Goal: Task Accomplishment & Management: Use online tool/utility

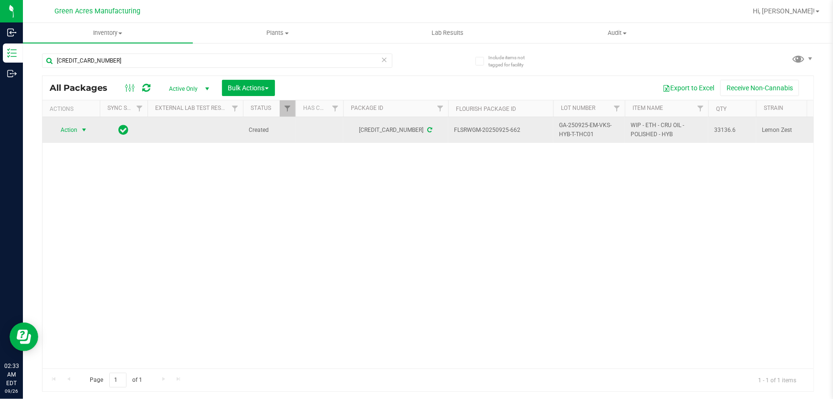
click at [77, 130] on span "Action" at bounding box center [65, 129] width 26 height 13
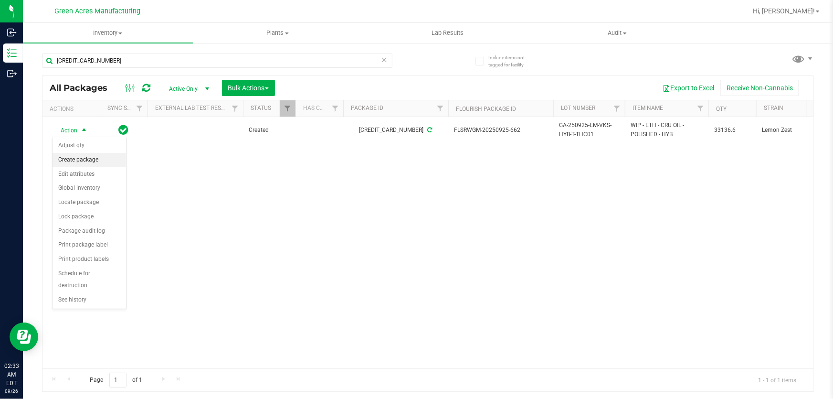
click at [84, 165] on li "Create package" at bounding box center [90, 160] width 74 height 14
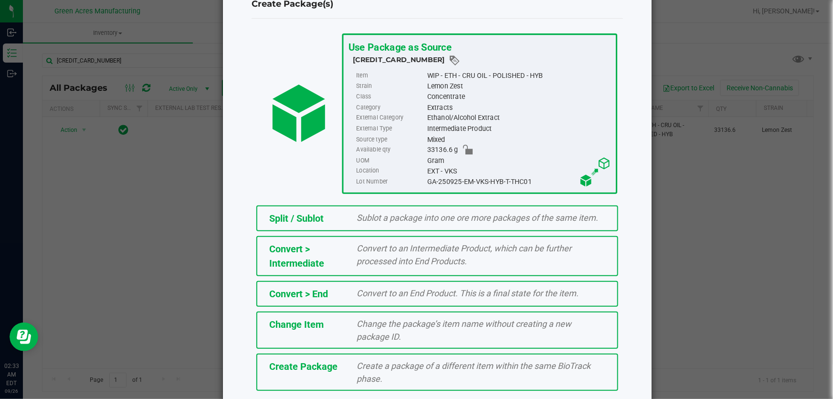
scroll to position [65, 0]
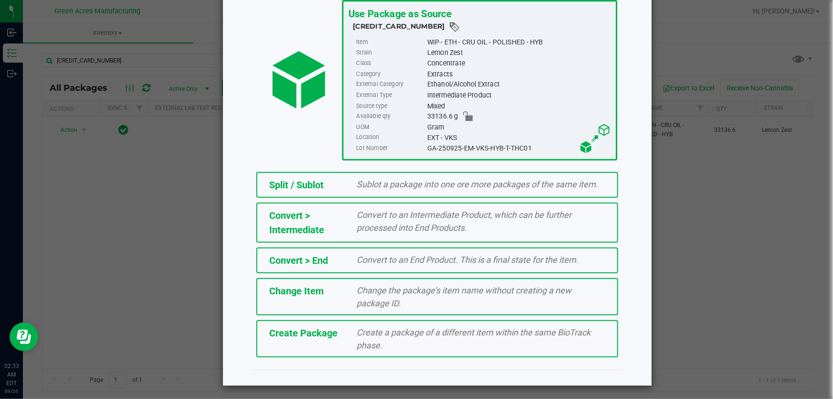
click at [372, 330] on span "Create a package of a different item within the same BioTrack phase." at bounding box center [474, 338] width 234 height 23
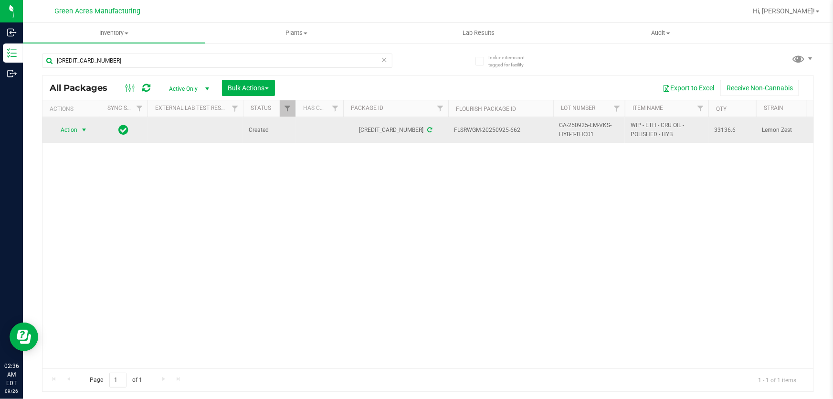
click at [81, 126] on span "select" at bounding box center [84, 130] width 8 height 8
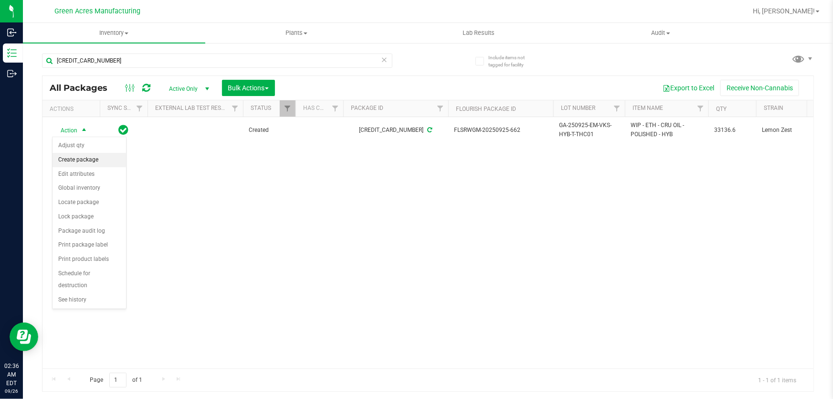
click at [105, 165] on li "Create package" at bounding box center [90, 160] width 74 height 14
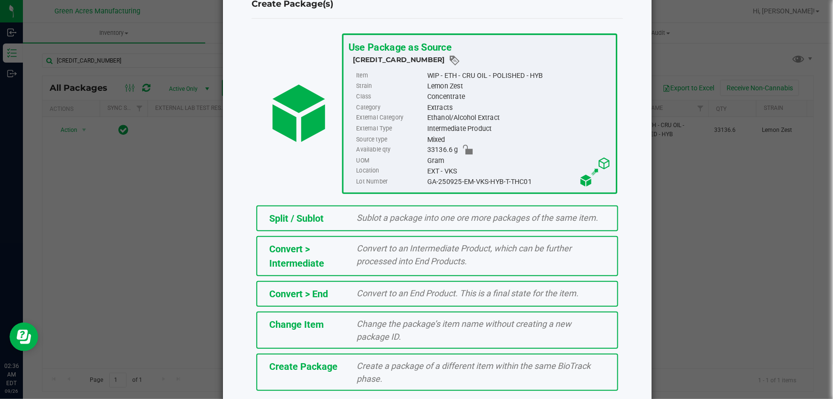
scroll to position [65, 0]
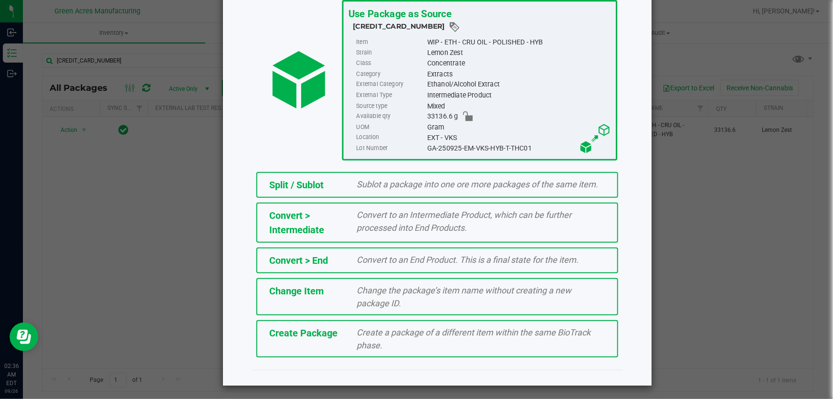
click at [480, 329] on span "Create a package of a different item within the same BioTrack phase." at bounding box center [474, 338] width 234 height 23
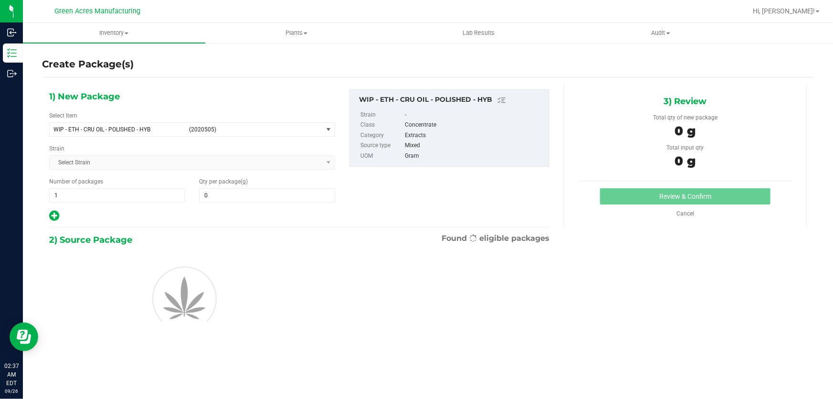
type input "0.0000"
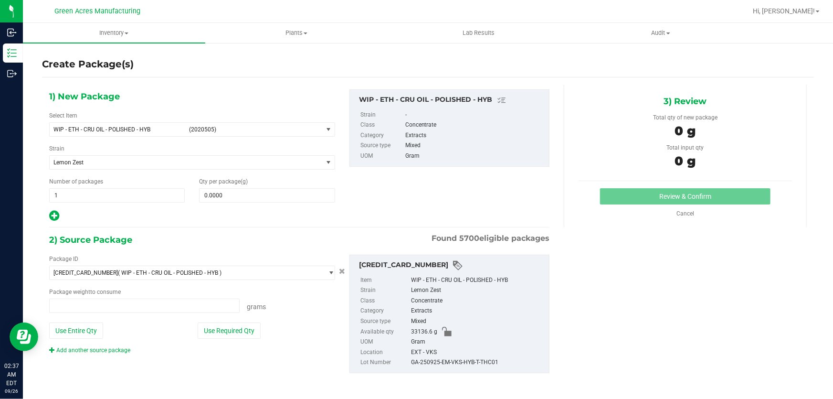
type input "0.0000 g"
click at [327, 126] on span "select" at bounding box center [329, 130] width 8 height 8
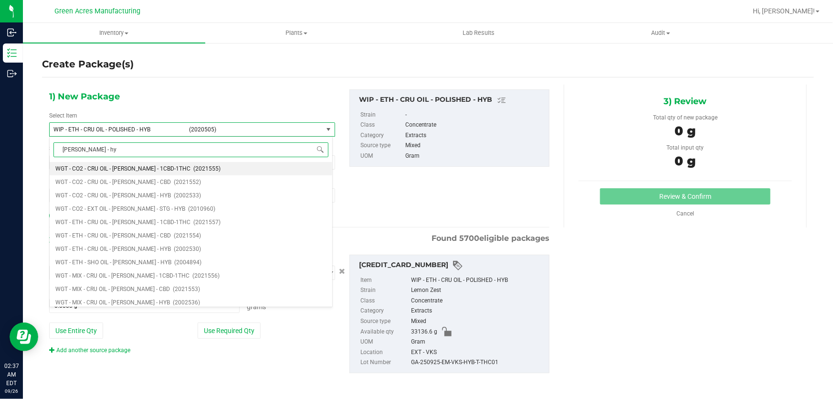
type input "devol - hyb"
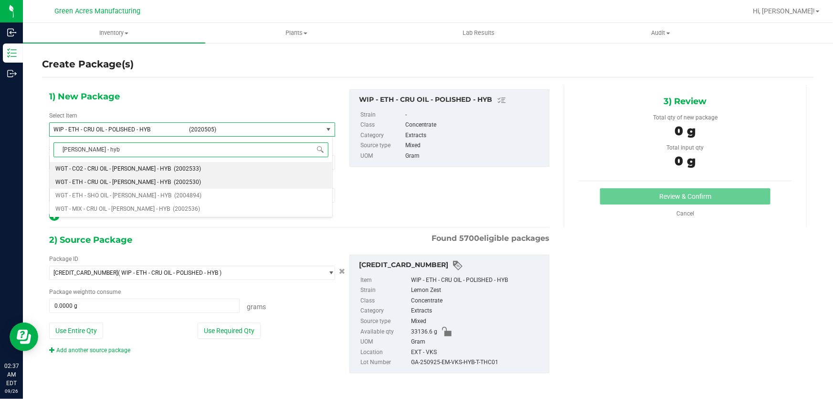
click at [174, 185] on span "(2002530)" at bounding box center [187, 182] width 27 height 7
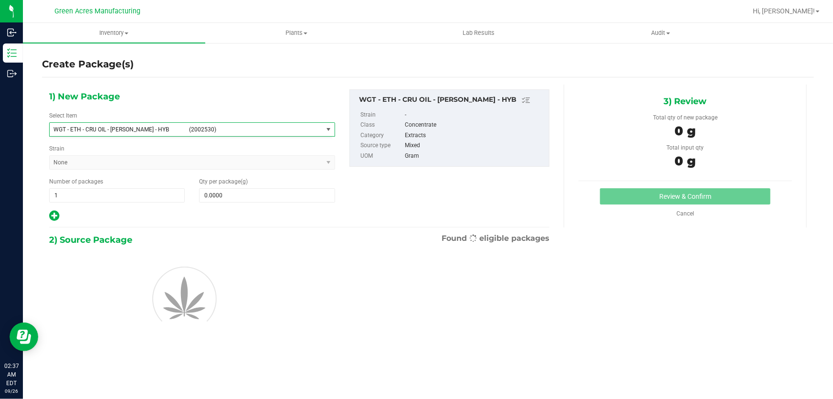
type input "0.0000"
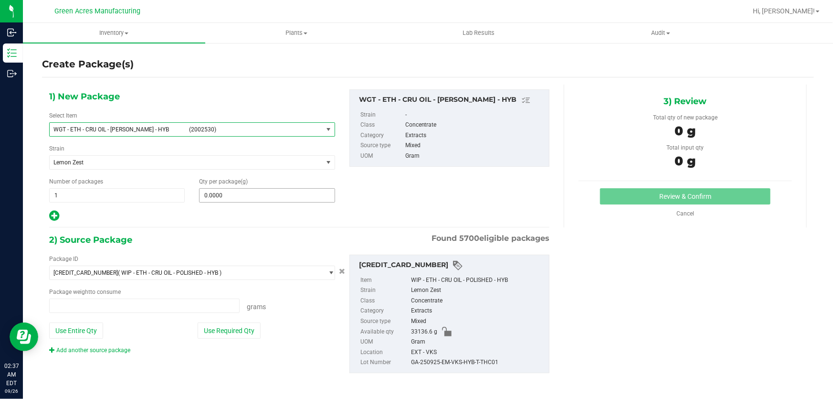
type input "0.0000 g"
click at [253, 198] on span at bounding box center [267, 195] width 136 height 14
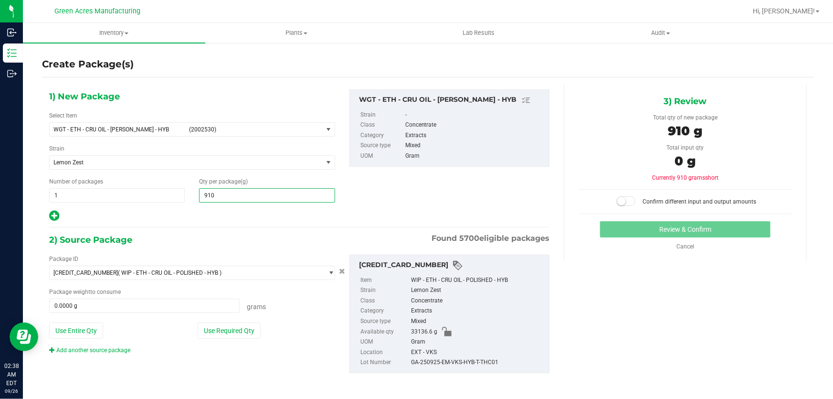
type input "9103"
type input "9,103.0000"
click at [280, 196] on span "9,103.0000 9103" at bounding box center [267, 195] width 136 height 14
type input "9103.3"
type input "9,103.3000"
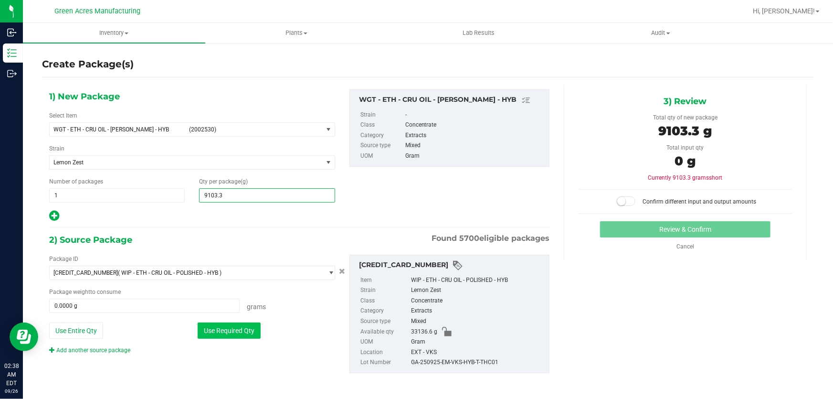
click at [242, 335] on button "Use Required Qty" at bounding box center [229, 330] width 63 height 16
type input "9103.3000 g"
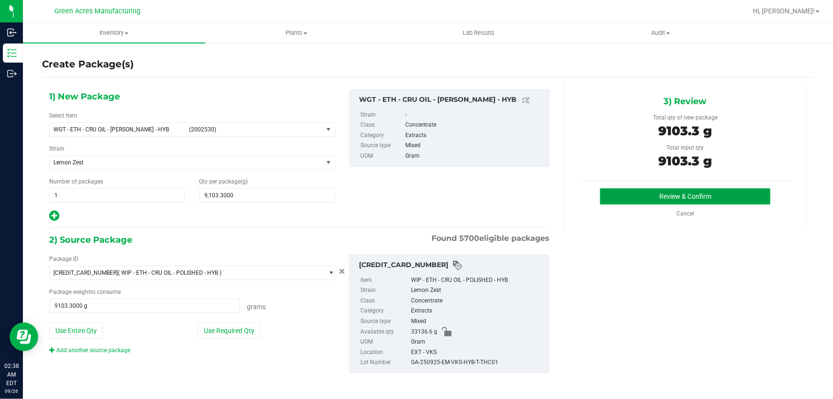
click at [657, 197] on button "Review & Confirm" at bounding box center [685, 196] width 171 height 16
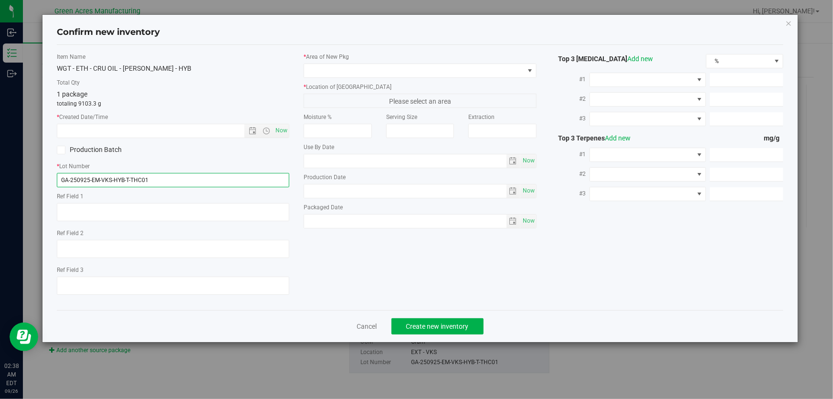
click at [167, 181] on input "GA-250925-EM-VKS-HYB-T-THC01" at bounding box center [173, 180] width 232 height 14
type input "GA-250925-EM-VKS-HYB-T-THC01-A-C"
drag, startPoint x: 276, startPoint y: 132, endPoint x: 295, endPoint y: 124, distance: 20.1
click at [279, 132] on span "Now" at bounding box center [281, 131] width 16 height 14
type input "9/26/2025 2:38 AM"
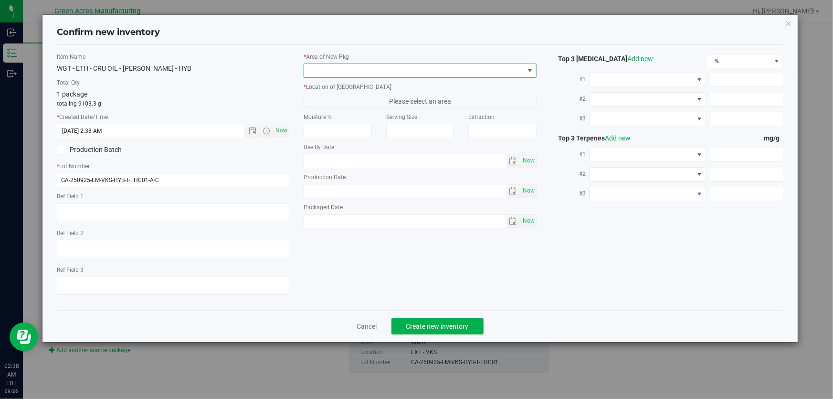
click at [410, 64] on span at bounding box center [414, 70] width 220 height 13
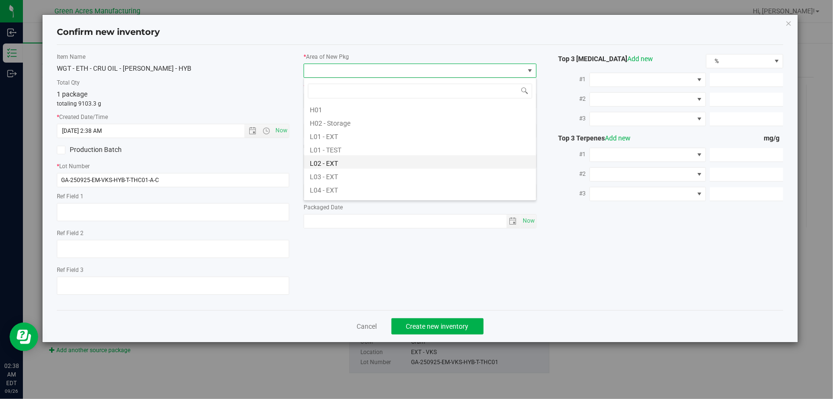
scroll to position [173, 0]
click at [374, 148] on li "L03 - EXT" at bounding box center [420, 150] width 232 height 13
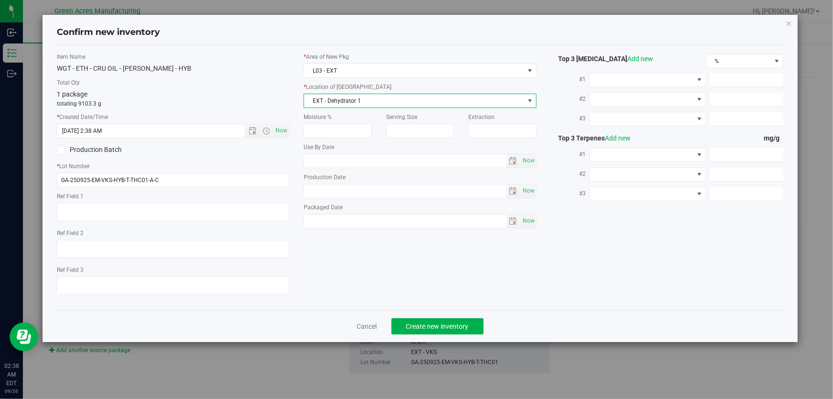
click at [398, 104] on span "EXT - Dehydrator 1" at bounding box center [414, 100] width 220 height 13
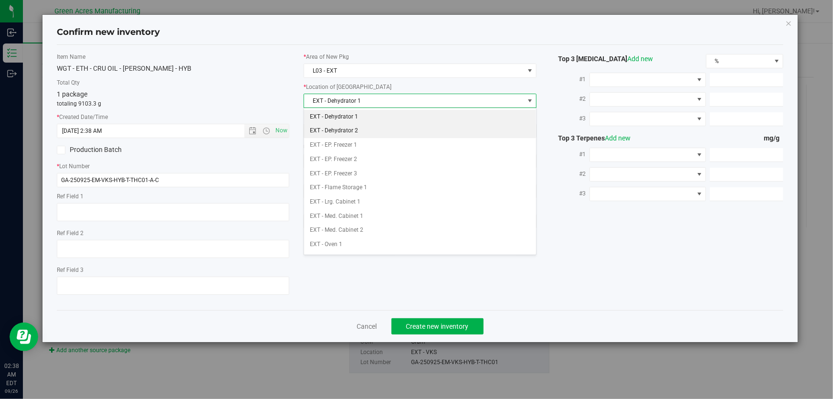
click at [368, 128] on li "EXT - Dehydrator 2" at bounding box center [420, 131] width 232 height 14
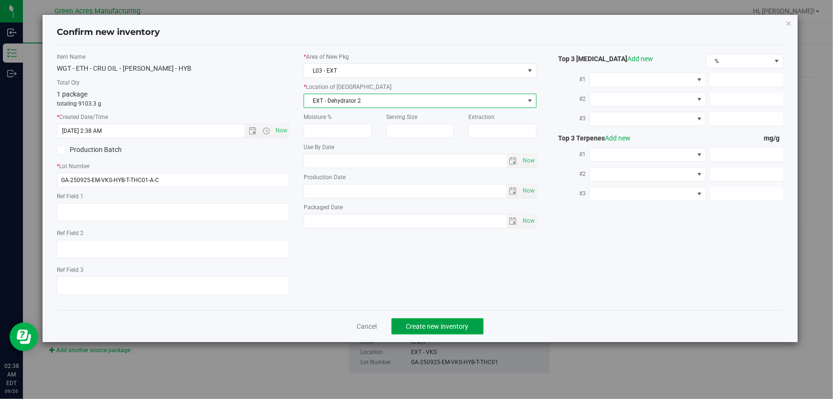
click at [448, 324] on span "Create new inventory" at bounding box center [437, 326] width 63 height 8
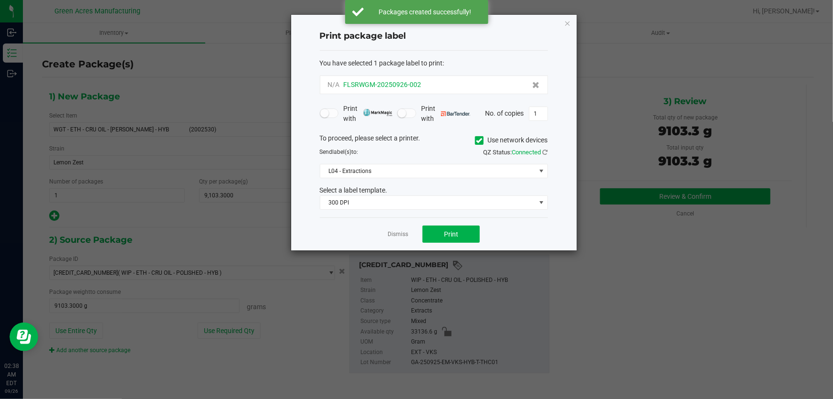
drag, startPoint x: 431, startPoint y: 86, endPoint x: 451, endPoint y: 85, distance: 19.6
click at [453, 88] on div "N/A FLSRWGM-20250926-002" at bounding box center [434, 85] width 212 height 10
click at [451, 85] on div "N/A FLSRWGM-20250926-002" at bounding box center [434, 85] width 212 height 10
drag, startPoint x: 434, startPoint y: 85, endPoint x: 395, endPoint y: 86, distance: 39.1
click at [395, 86] on div "N/A FLSRWGM-20250926-002" at bounding box center [434, 85] width 212 height 10
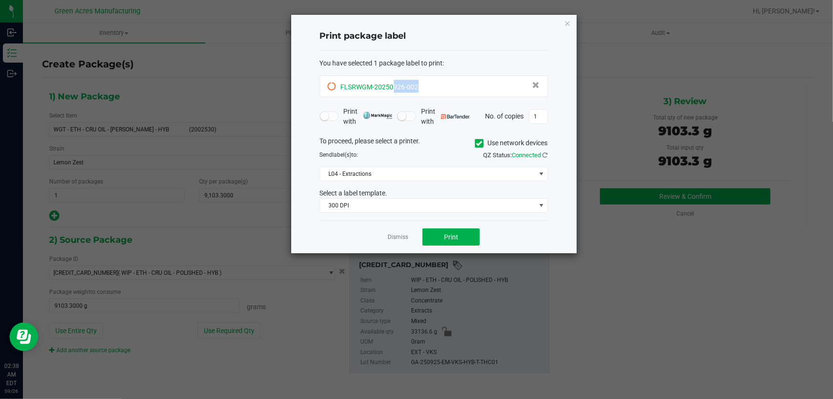
drag, startPoint x: 443, startPoint y: 82, endPoint x: 394, endPoint y: 89, distance: 50.1
click at [394, 89] on div "FLSRWGM-20250926-002" at bounding box center [434, 86] width 212 height 13
copy span "926-002"
click at [448, 242] on button "Print" at bounding box center [450, 236] width 57 height 17
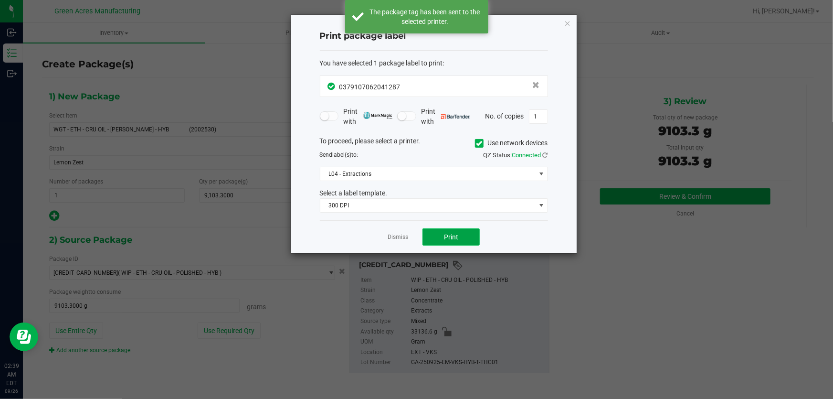
click at [449, 241] on button "Print" at bounding box center [450, 236] width 57 height 17
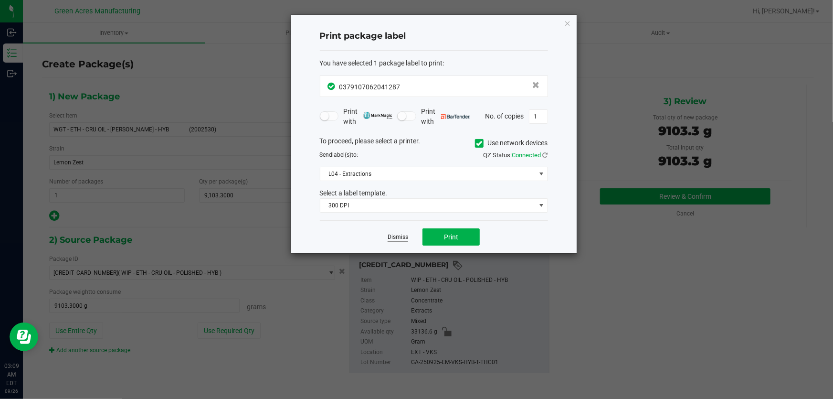
click at [396, 240] on link "Dismiss" at bounding box center [398, 237] width 21 height 8
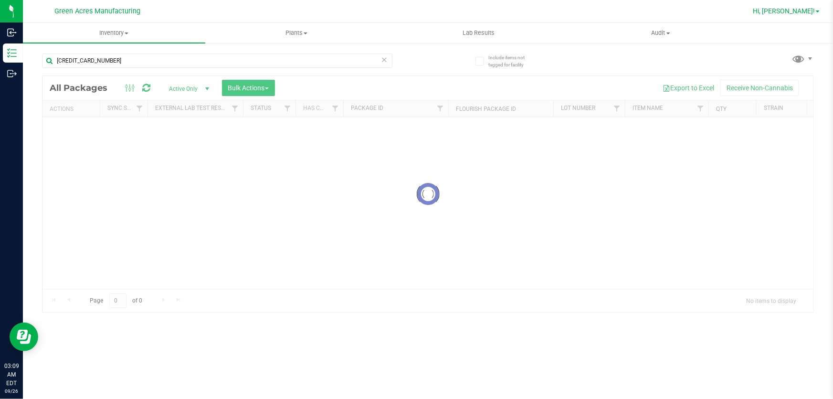
click at [818, 10] on link "Hi, [PERSON_NAME]!" at bounding box center [786, 11] width 74 height 10
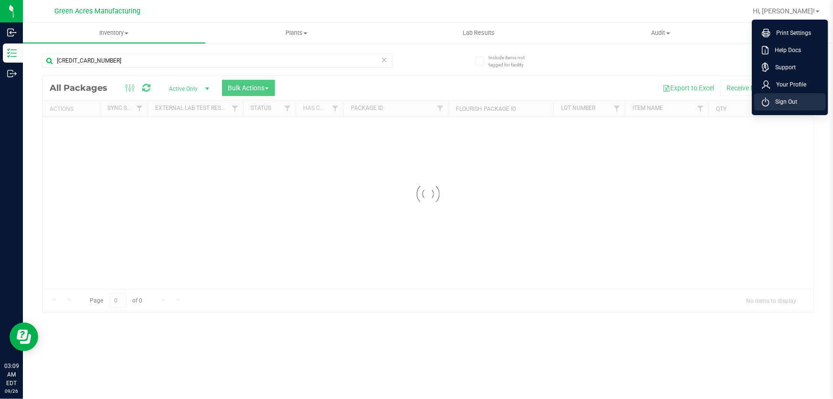
click at [785, 103] on span "Sign Out" at bounding box center [783, 102] width 28 height 10
